Goal: Complete application form

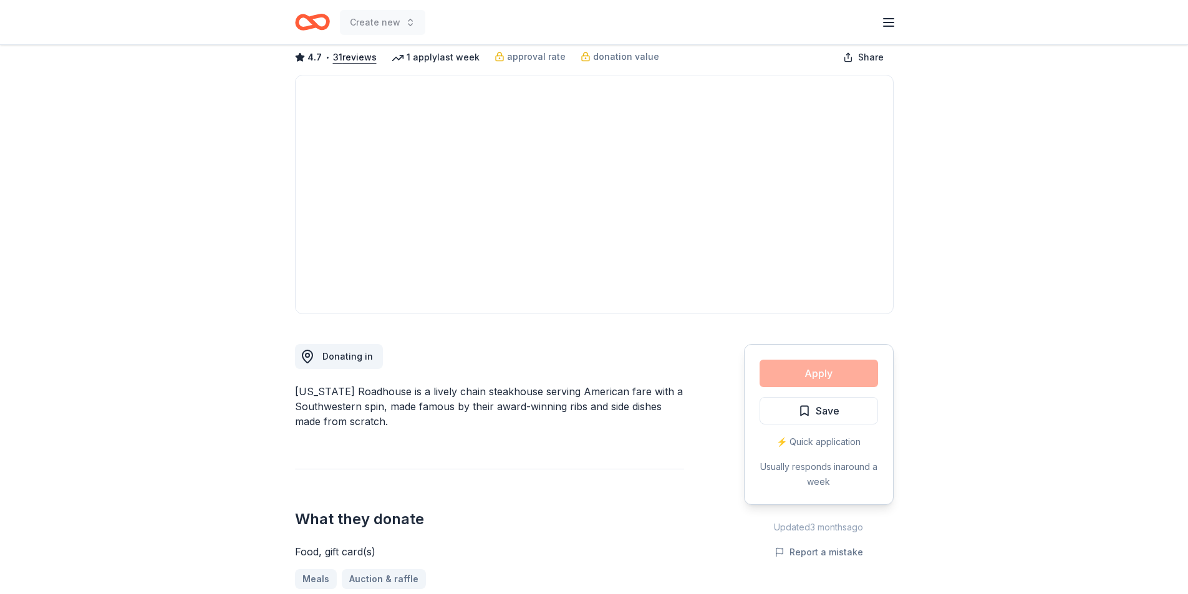
scroll to position [187, 0]
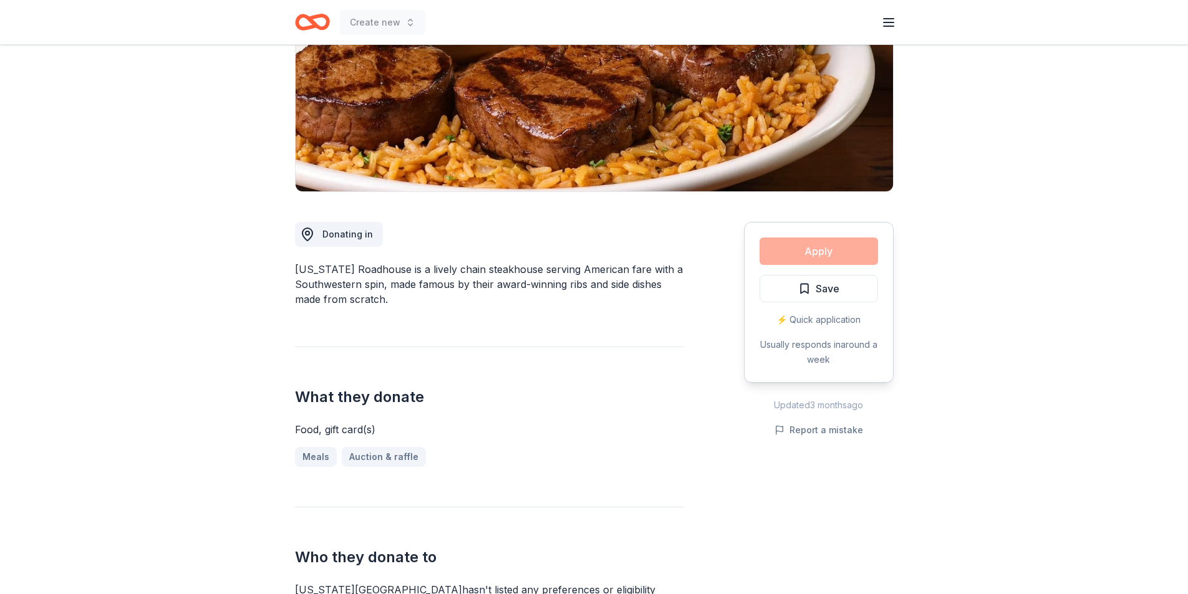
click at [593, 374] on div "What they donate Food, gift card(s) Meals Auction & raffle" at bounding box center [489, 407] width 389 height 120
click at [429, 330] on div "Donating in [US_STATE][GEOGRAPHIC_DATA] is a lively chain steakhouse serving Am…" at bounding box center [489, 402] width 389 height 420
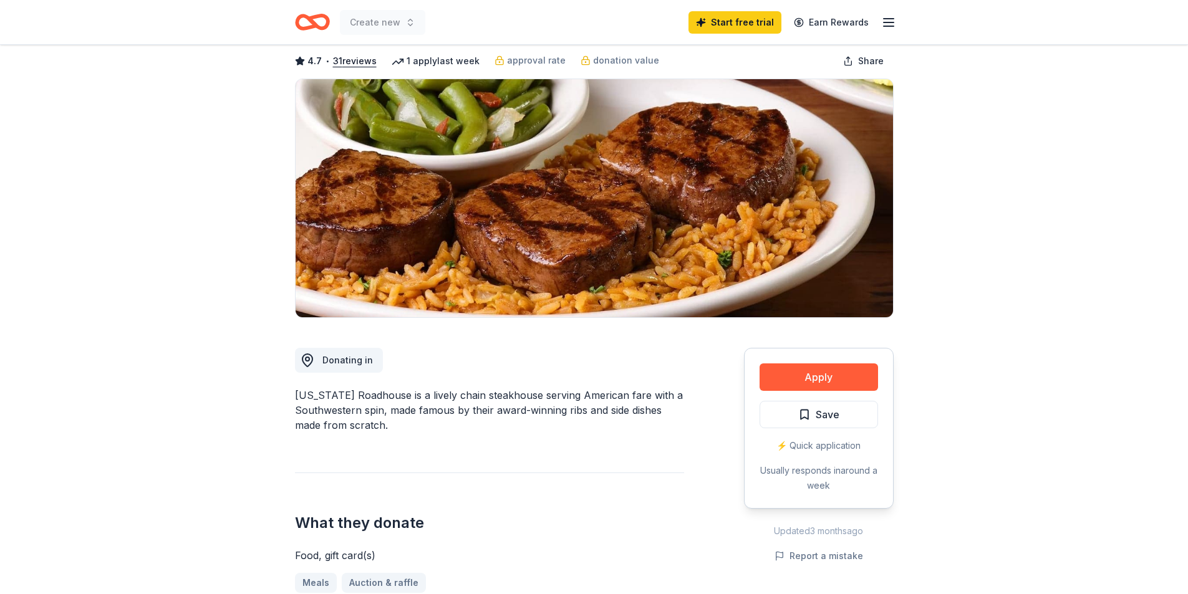
scroll to position [0, 0]
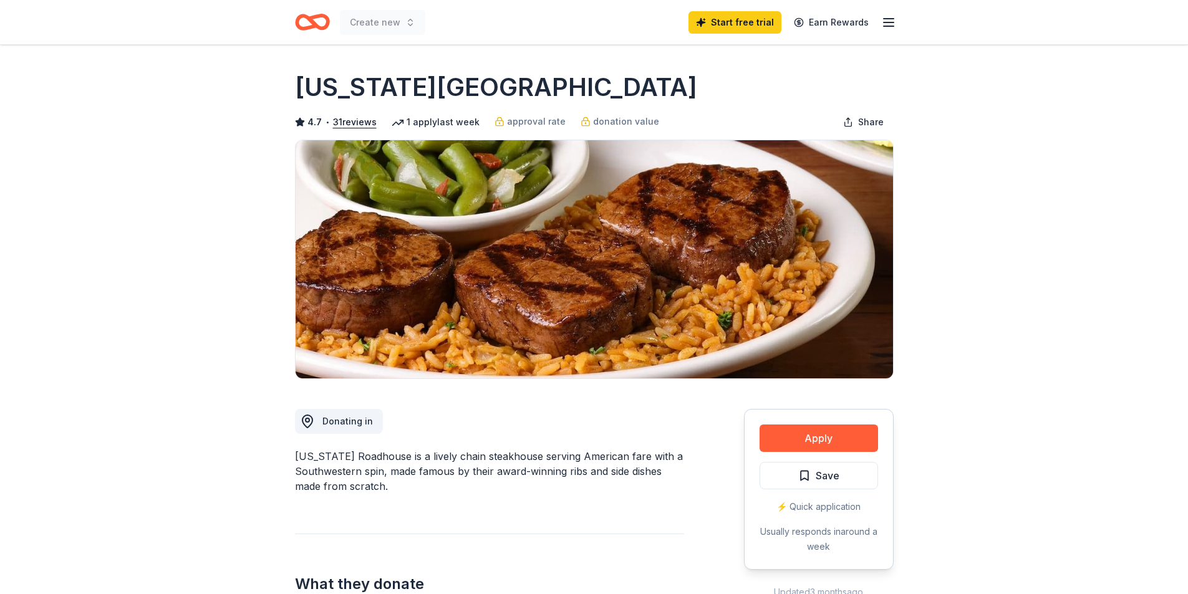
click at [336, 175] on img at bounding box center [595, 259] width 598 height 238
click at [732, 24] on link "Start free trial" at bounding box center [735, 22] width 93 height 22
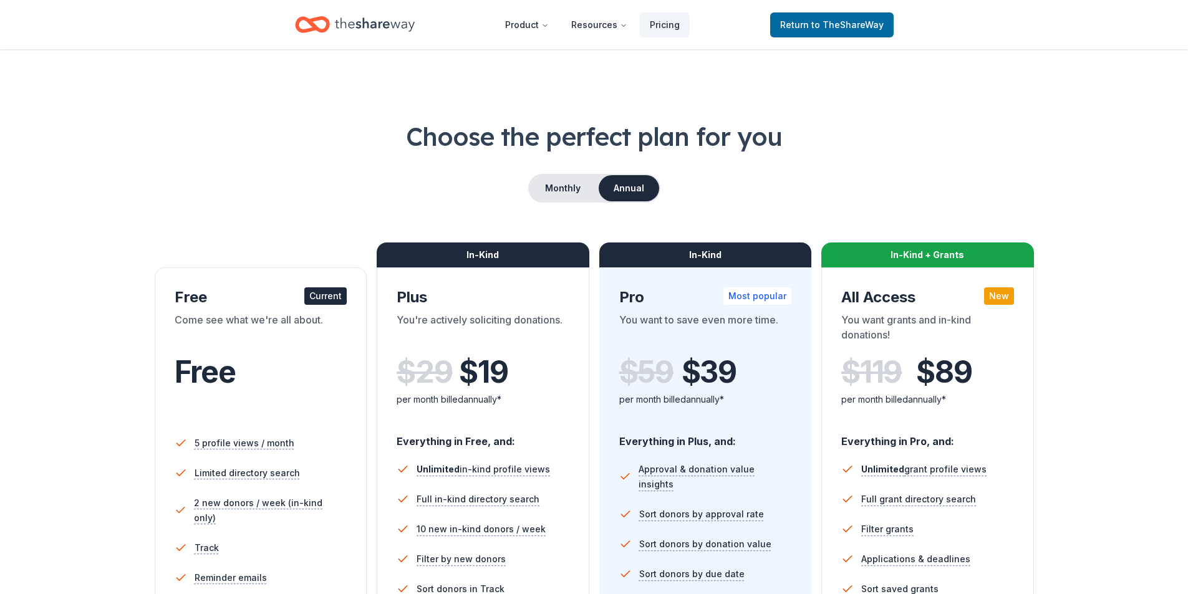
click at [201, 302] on div "Free Current" at bounding box center [261, 298] width 173 height 20
click at [821, 31] on span "Return to TheShareWay" at bounding box center [832, 24] width 104 height 15
click at [826, 22] on span "to TheShareWay" at bounding box center [848, 24] width 72 height 11
click at [817, 24] on span "to TheShareWay" at bounding box center [848, 24] width 72 height 11
click at [527, 28] on button "Product" at bounding box center [527, 24] width 64 height 25
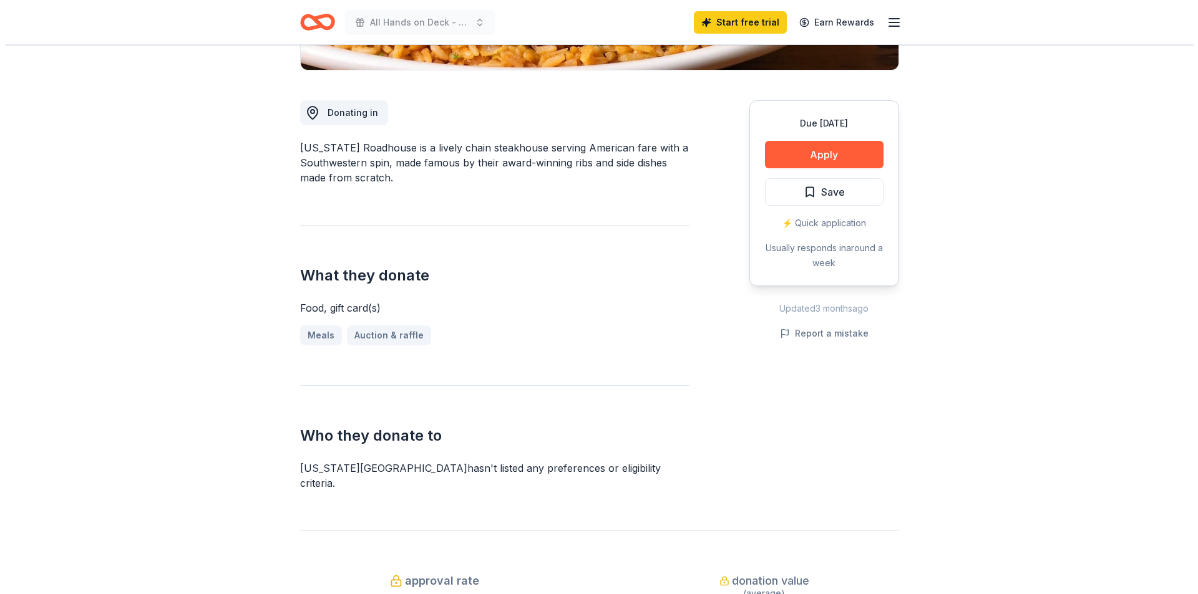
scroll to position [312, 0]
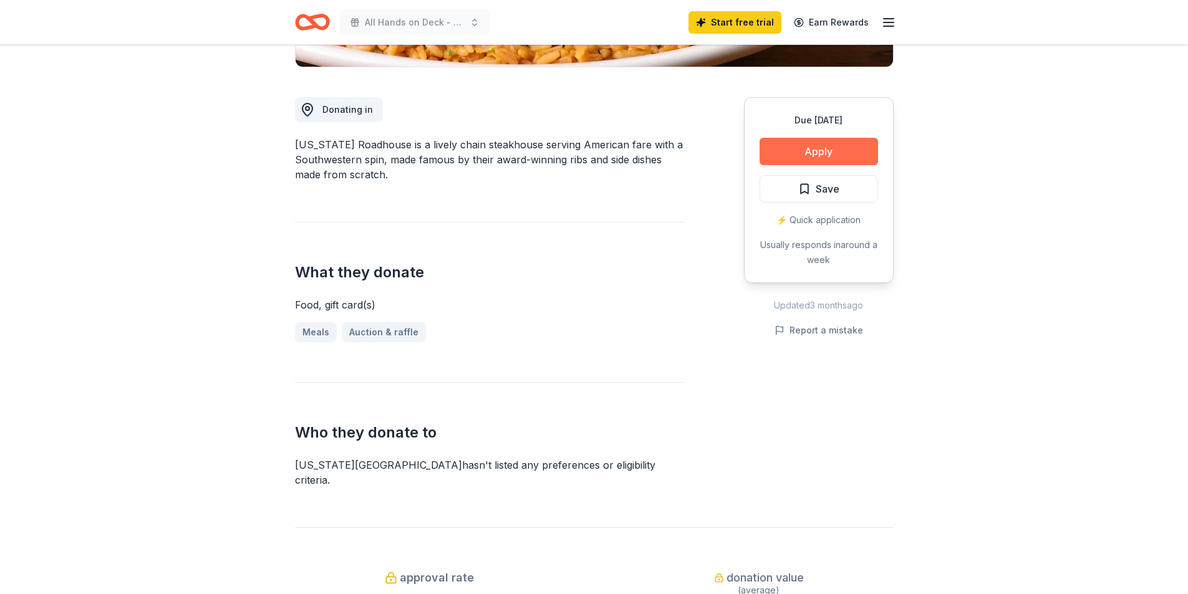
click at [808, 152] on button "Apply" at bounding box center [819, 151] width 119 height 27
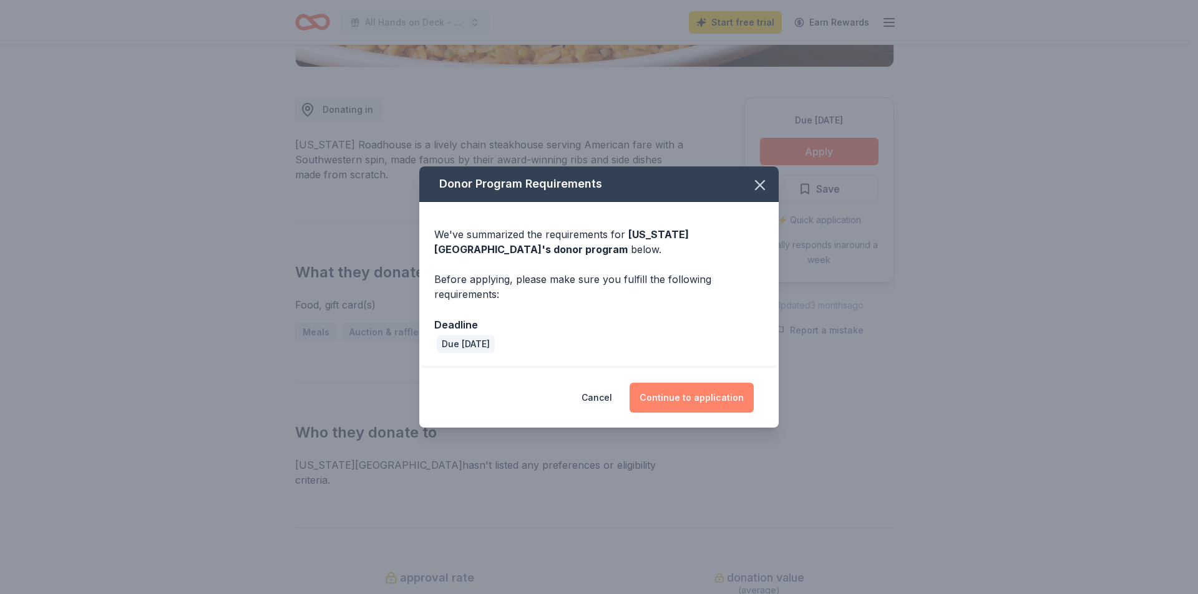
click at [691, 389] on button "Continue to application" at bounding box center [691, 398] width 124 height 30
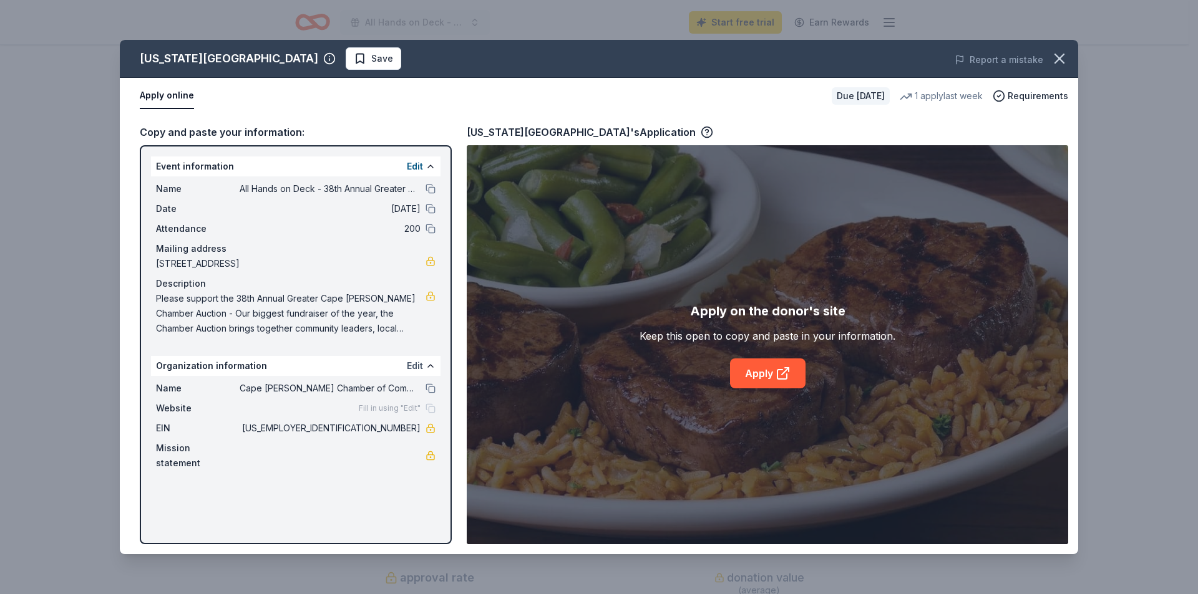
click at [418, 367] on button "Edit" at bounding box center [415, 366] width 16 height 15
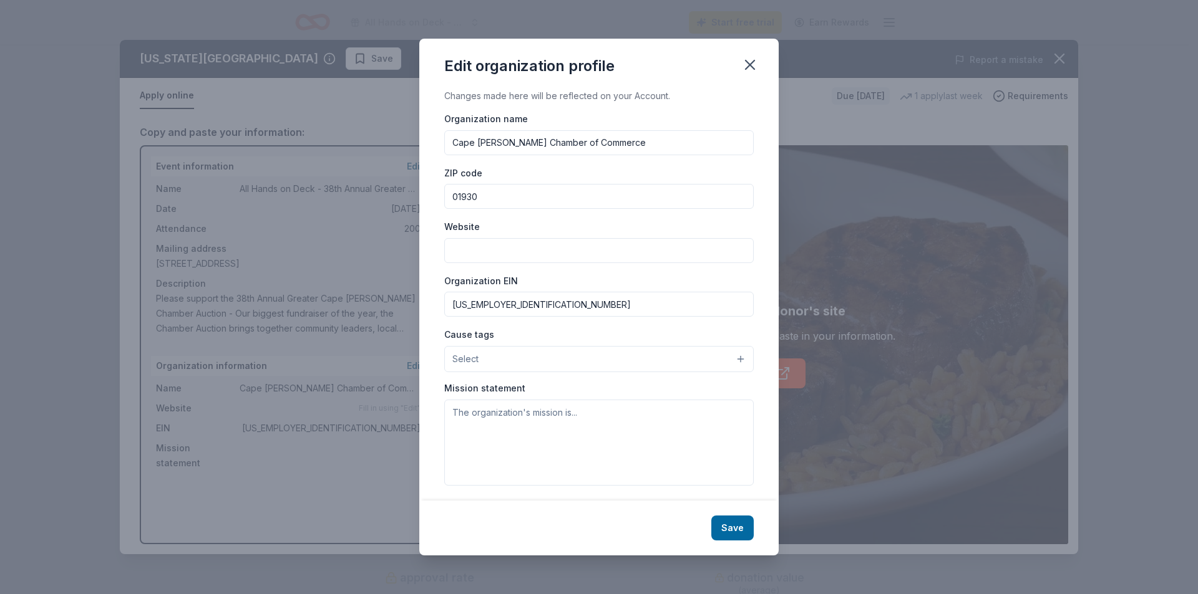
click at [505, 256] on input "Website" at bounding box center [598, 250] width 309 height 25
type input "[DOMAIN_NAME]"
click at [651, 356] on button "Select" at bounding box center [598, 359] width 309 height 26
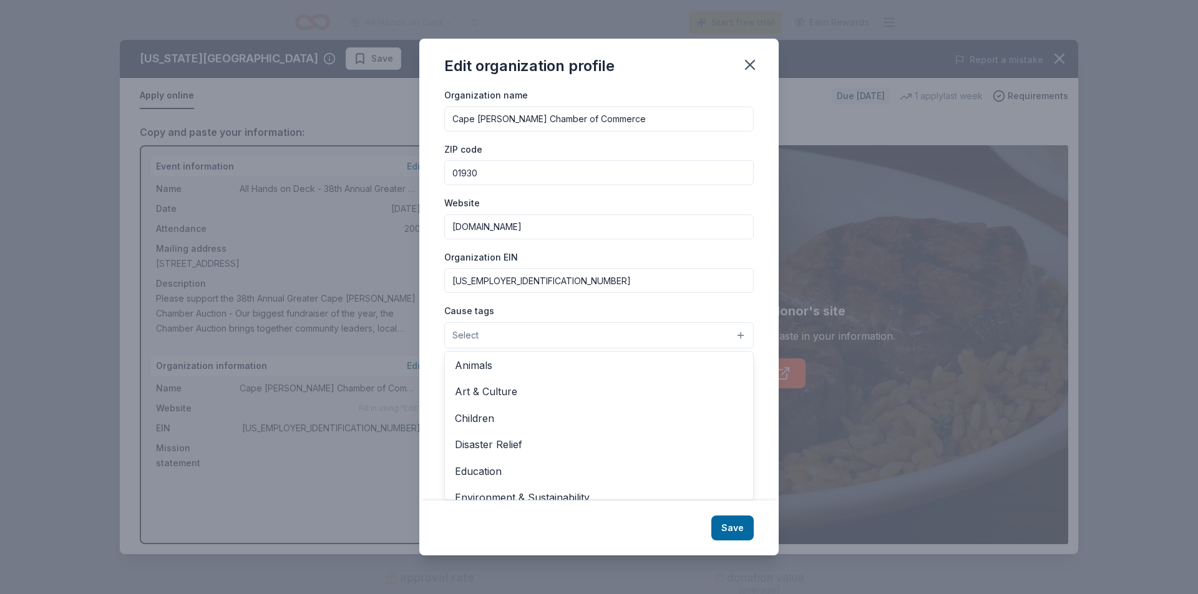
scroll to position [0, 0]
click at [525, 474] on span "Education" at bounding box center [599, 473] width 288 height 16
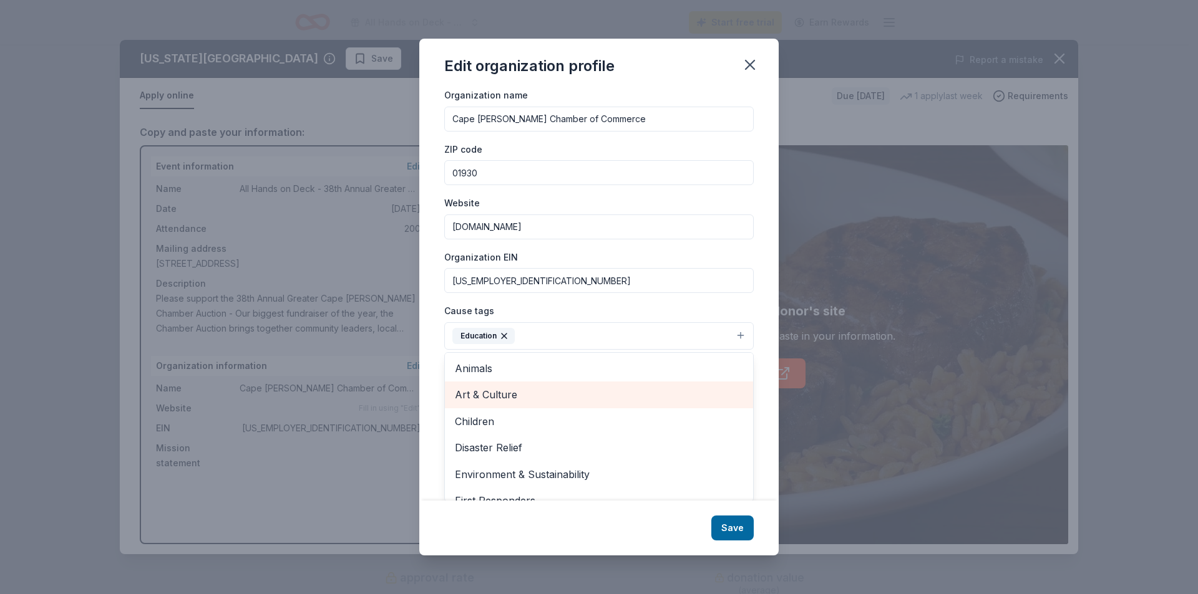
click at [548, 389] on span "Art & Culture" at bounding box center [599, 395] width 288 height 16
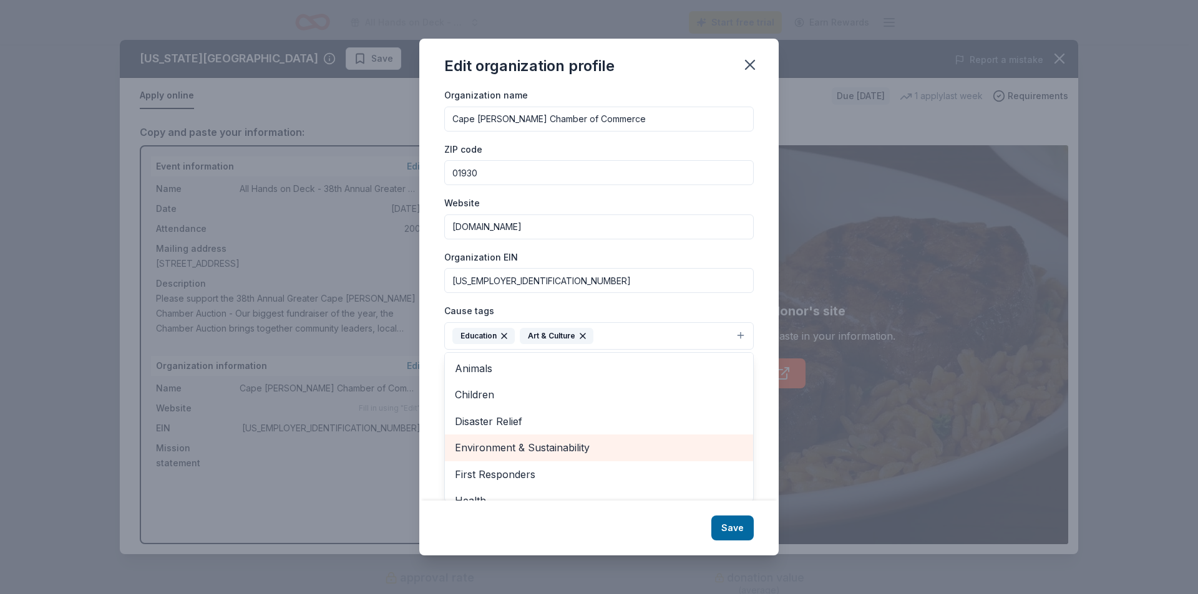
click at [563, 440] on span "Environment & Sustainability" at bounding box center [599, 448] width 288 height 16
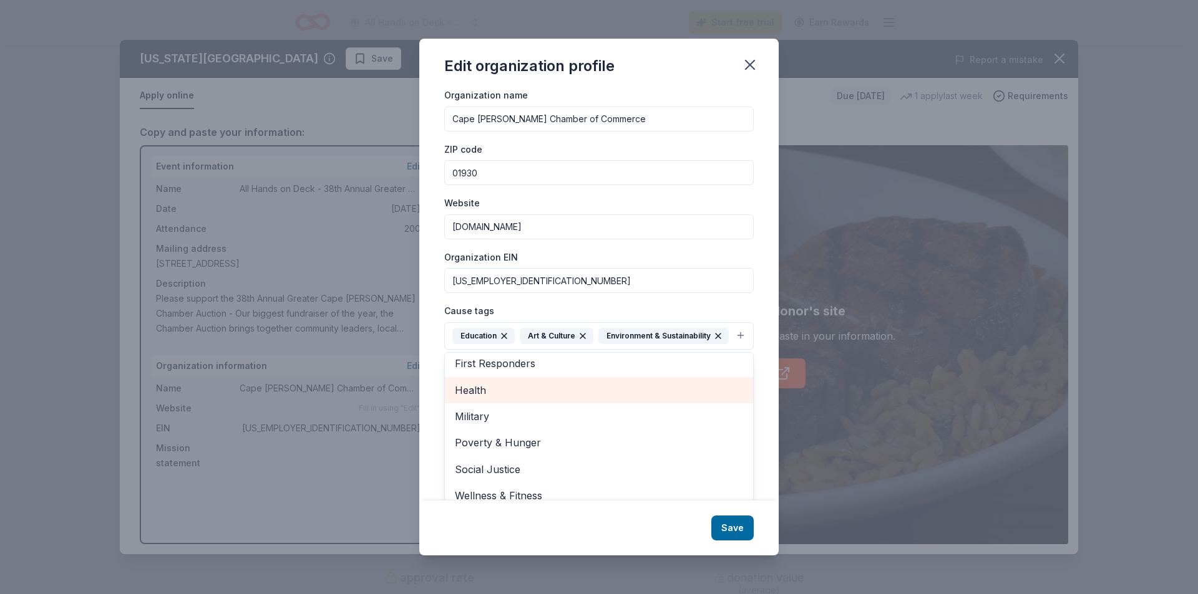
scroll to position [95, 0]
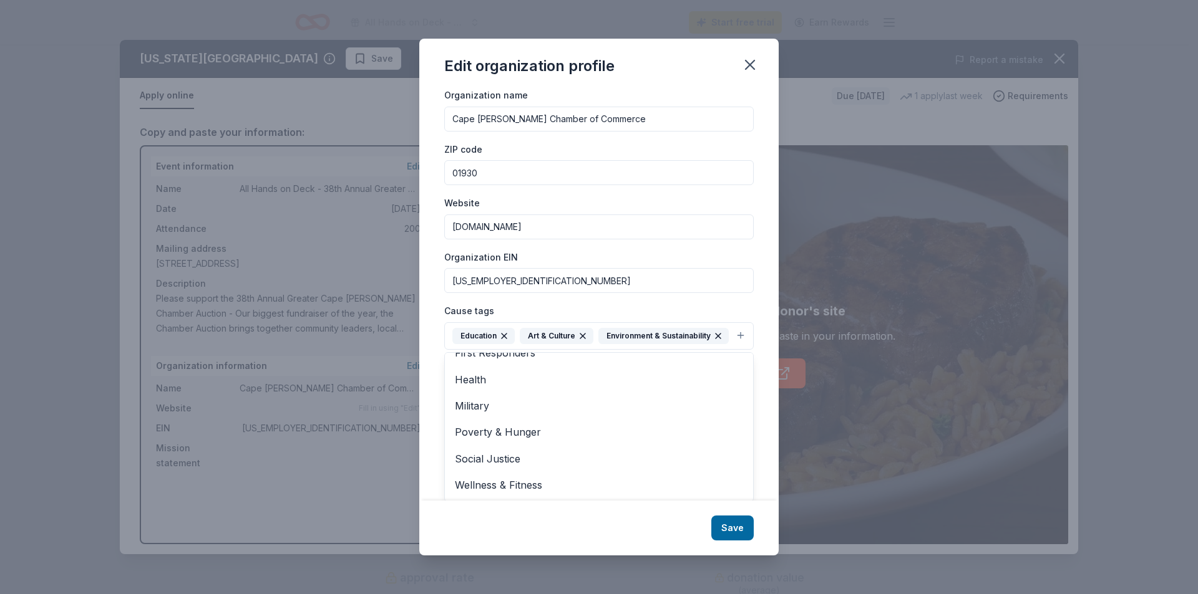
click at [735, 525] on div "Edit organization profile Changes made here will be reflected on your Account. …" at bounding box center [598, 297] width 359 height 517
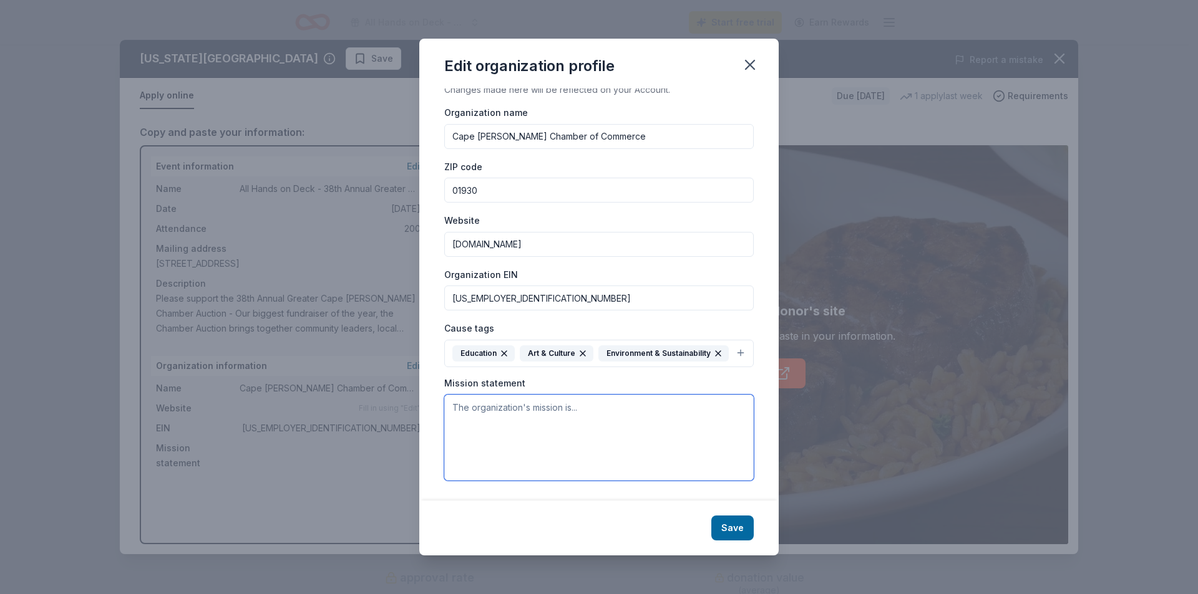
click at [583, 417] on textarea at bounding box center [598, 438] width 309 height 86
click at [500, 426] on textarea "To enrich screen reader interactions, please activate Accessibility in Grammarl…" at bounding box center [598, 437] width 309 height 86
paste textarea "he Greater Cape [PERSON_NAME] Chamber of Commerce is a non-profit organization …"
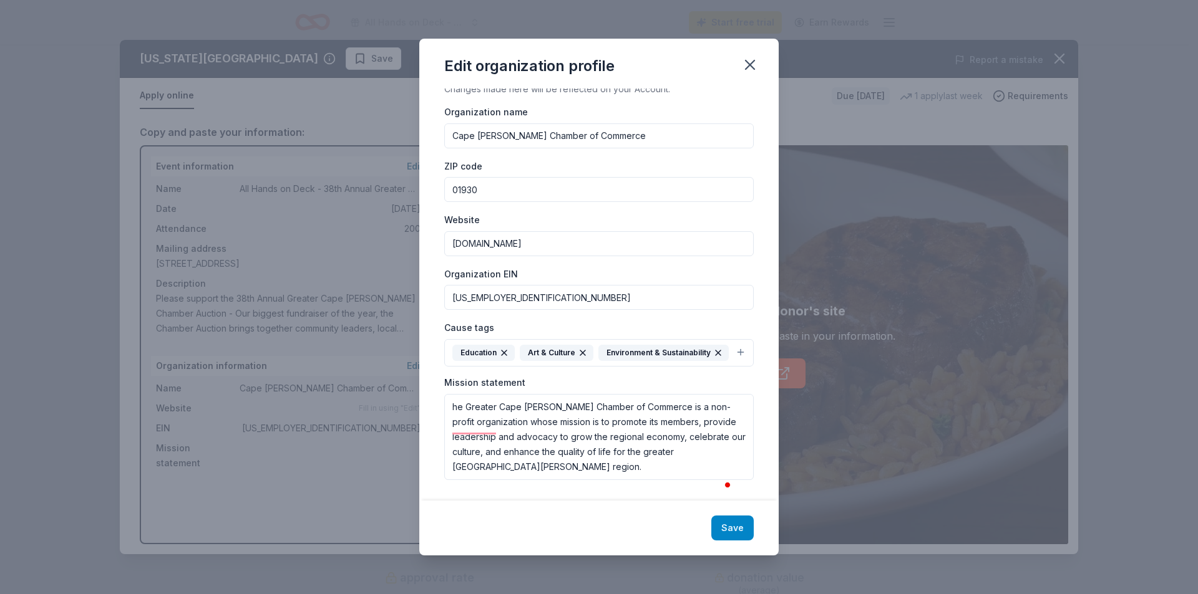
click at [724, 526] on button "Save" at bounding box center [732, 528] width 42 height 25
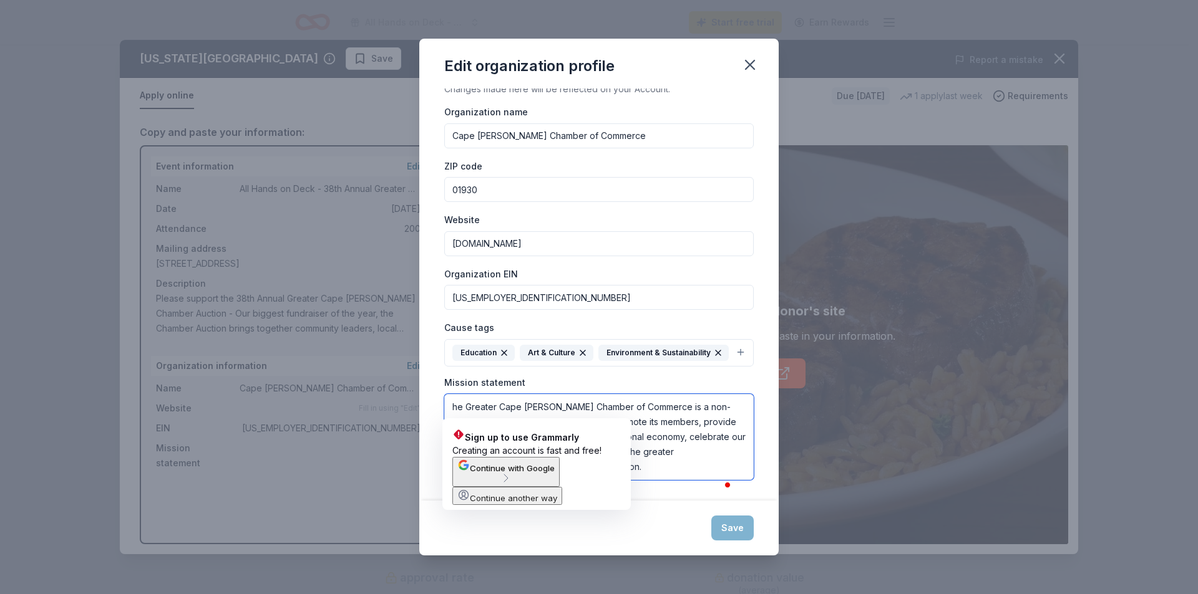
click at [452, 410] on textarea "he Greater Cape [PERSON_NAME] Chamber of Commerce is a non-profit organization …" at bounding box center [598, 437] width 309 height 86
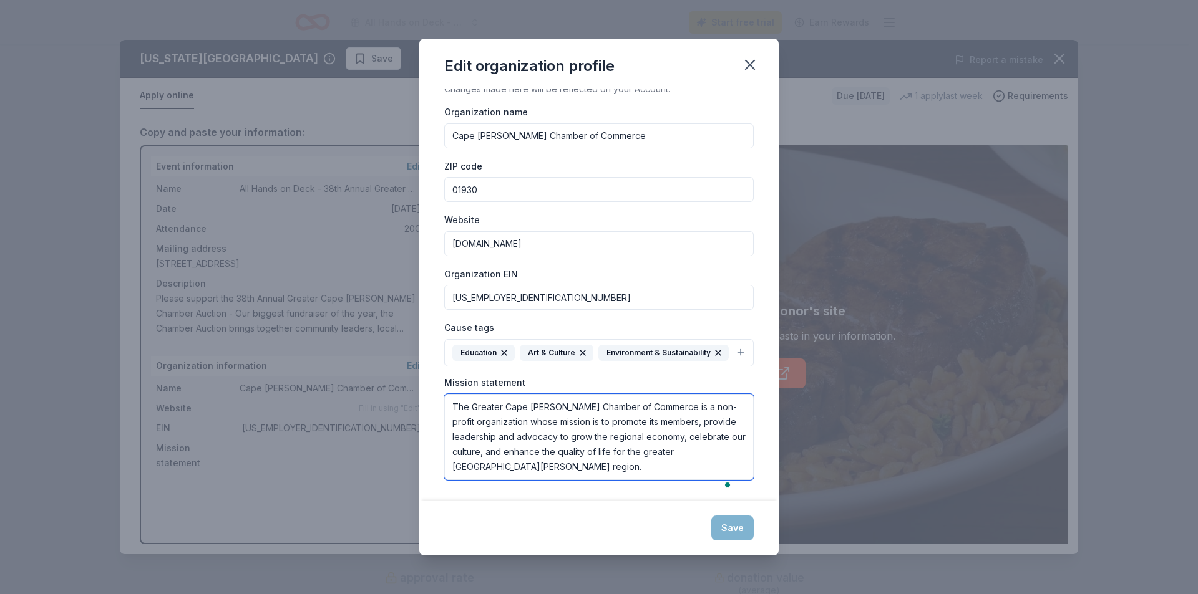
click at [630, 470] on textarea "The Greater Cape [PERSON_NAME] Chamber of Commerce is a non-profit organization…" at bounding box center [598, 437] width 309 height 86
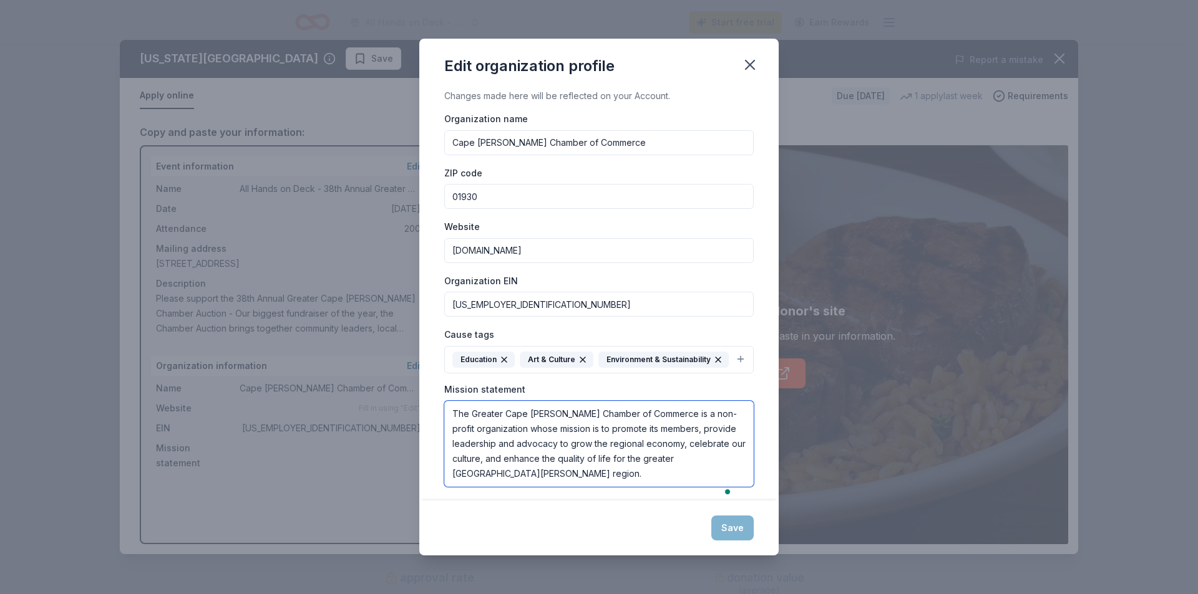
type textarea "The Greater Cape [PERSON_NAME] Chamber of Commerce is a non-profit organization…"
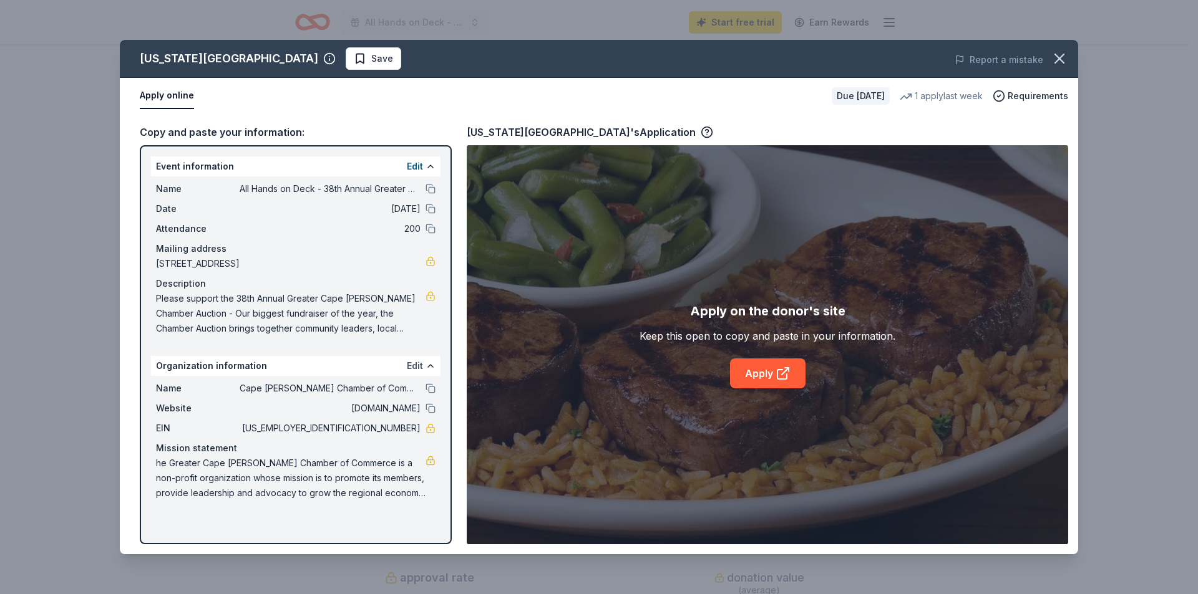
click at [415, 364] on button "Edit" at bounding box center [415, 366] width 16 height 15
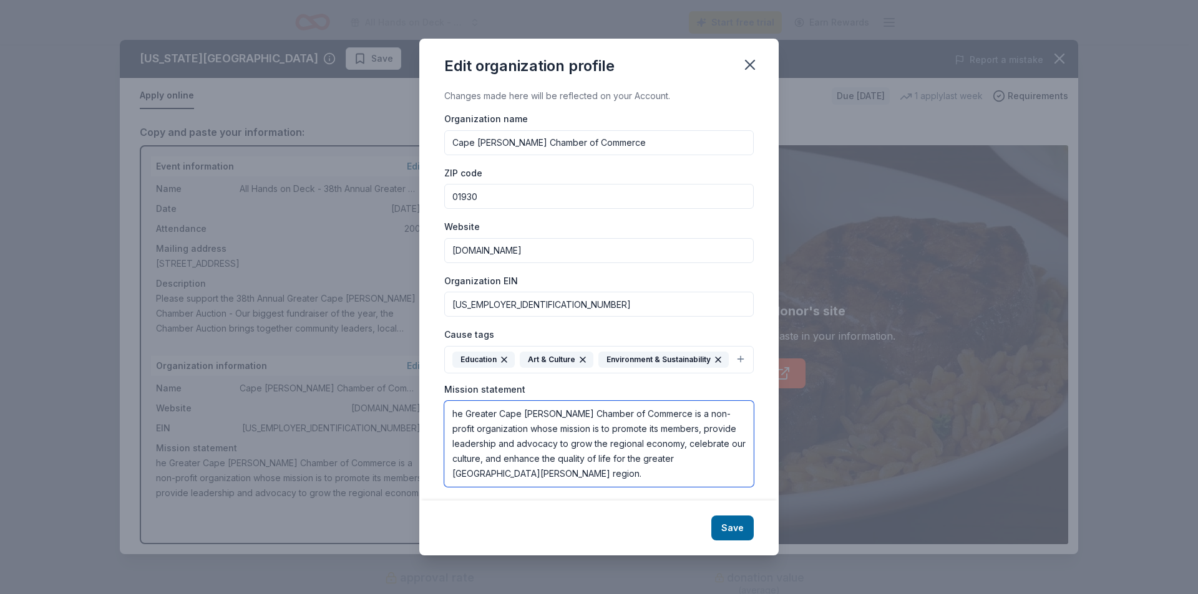
click at [451, 434] on textarea "he Greater Cape [PERSON_NAME] Chamber of Commerce is a non-profit organization …" at bounding box center [598, 444] width 309 height 86
type textarea "The Greater Cape [PERSON_NAME] Chamber of Commerce is a non-profit organization…"
click at [735, 530] on button "Save" at bounding box center [732, 528] width 42 height 25
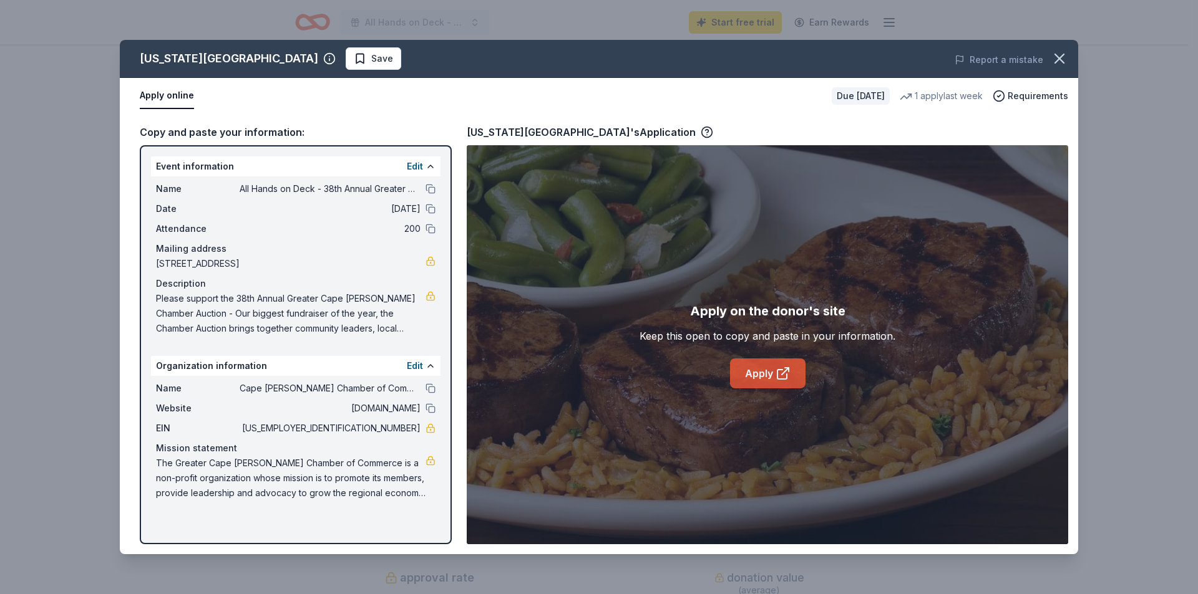
click at [742, 376] on link "Apply" at bounding box center [767, 374] width 75 height 30
click at [760, 367] on link "Apply" at bounding box center [767, 374] width 75 height 30
